Goal: Entertainment & Leisure: Consume media (video, audio)

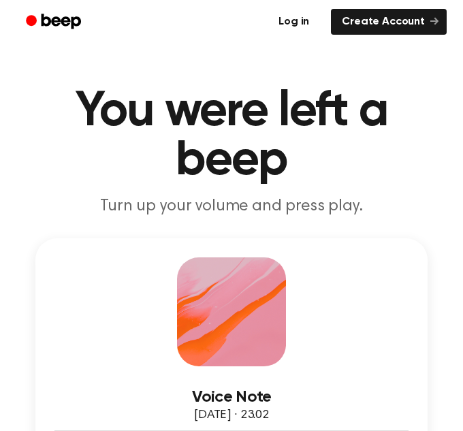
click at [309, 17] on link "Log in" at bounding box center [294, 21] width 58 height 31
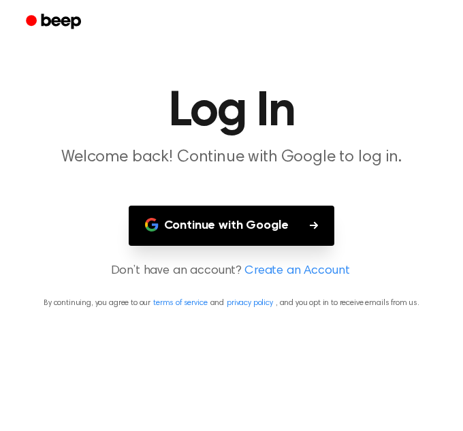
click at [291, 238] on button "Continue with Google" at bounding box center [232, 226] width 206 height 40
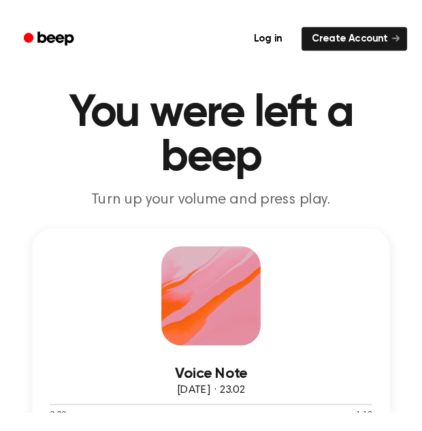
scroll to position [207, 0]
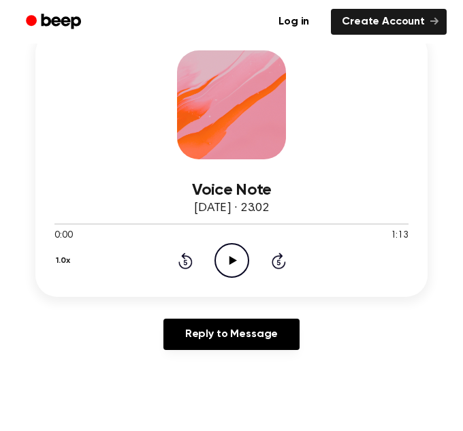
click at [235, 265] on icon "Play Audio" at bounding box center [232, 260] width 35 height 35
click at [231, 259] on icon "Pause Audio" at bounding box center [232, 260] width 35 height 35
click at [54, 222] on div at bounding box center [231, 223] width 354 height 11
click at [235, 270] on icon "Play Audio" at bounding box center [232, 260] width 35 height 35
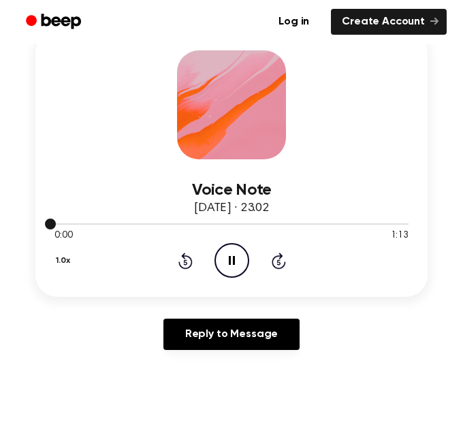
click at [123, 225] on div at bounding box center [231, 223] width 354 height 11
click at [94, 221] on div at bounding box center [231, 223] width 354 height 11
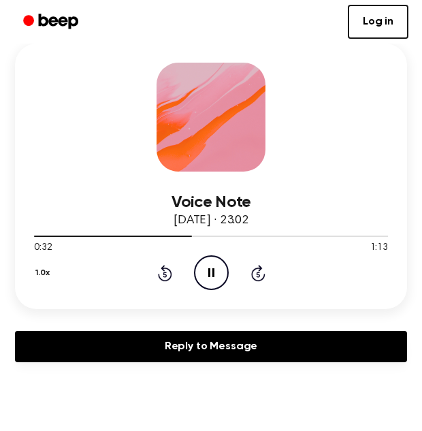
scroll to position [106, 0]
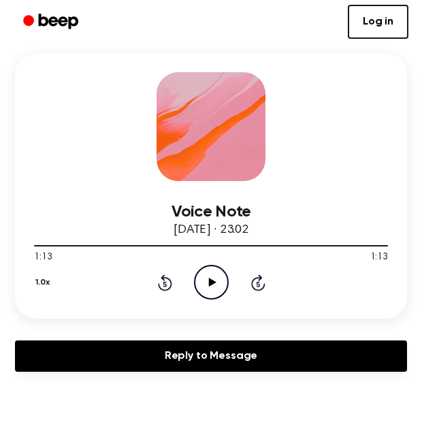
click at [204, 289] on icon "Play Audio" at bounding box center [211, 282] width 35 height 35
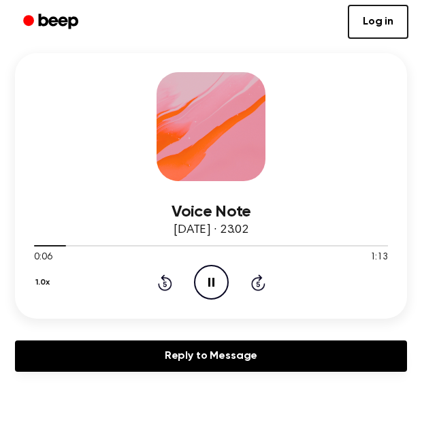
click at [212, 283] on icon "Pause Audio" at bounding box center [211, 282] width 35 height 35
click at [36, 245] on div at bounding box center [51, 245] width 34 height 1
click at [219, 276] on icon "Play Audio" at bounding box center [211, 282] width 35 height 35
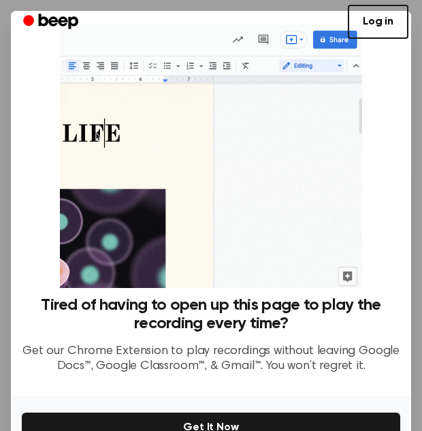
scroll to position [112, 0]
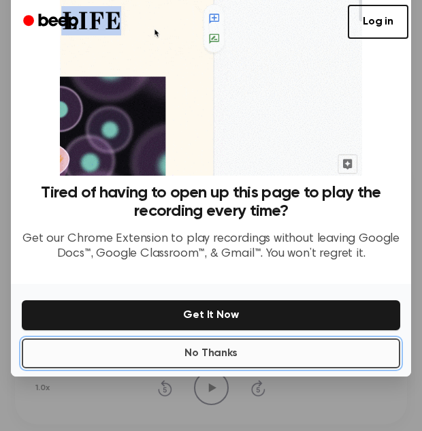
click at [239, 360] on button "No Thanks" at bounding box center [211, 353] width 379 height 30
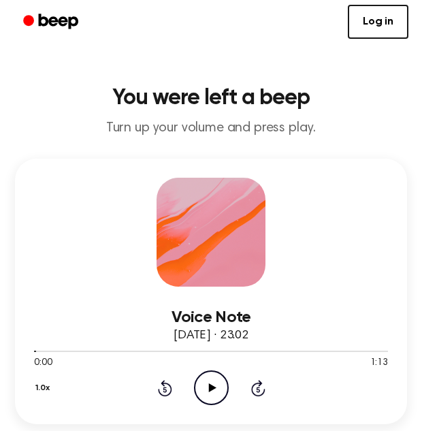
click at [206, 373] on circle at bounding box center [211, 387] width 33 height 33
click at [168, 382] on icon "Rewind 5 seconds" at bounding box center [164, 388] width 15 height 18
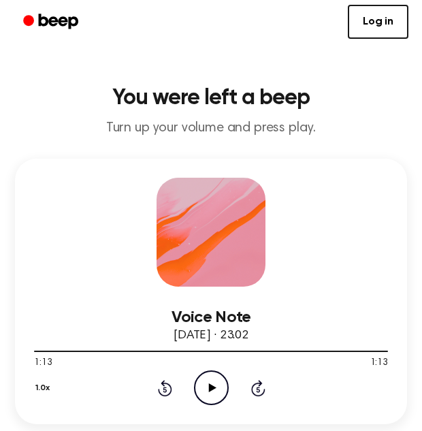
click at [217, 388] on icon "Play Audio" at bounding box center [211, 387] width 35 height 35
click at [212, 376] on icon "Play Audio" at bounding box center [211, 387] width 35 height 35
click at [206, 394] on icon "Play Audio" at bounding box center [211, 387] width 35 height 35
click at [208, 394] on icon "Play Audio" at bounding box center [211, 387] width 35 height 35
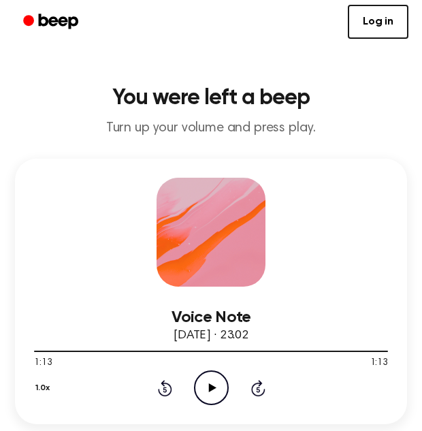
click at [213, 377] on icon "Play Audio" at bounding box center [211, 387] width 35 height 35
click at [218, 379] on icon "Play Audio" at bounding box center [211, 387] width 35 height 35
click at [202, 388] on icon "Play Audio" at bounding box center [211, 387] width 35 height 35
click at [212, 381] on icon "Play Audio" at bounding box center [211, 387] width 35 height 35
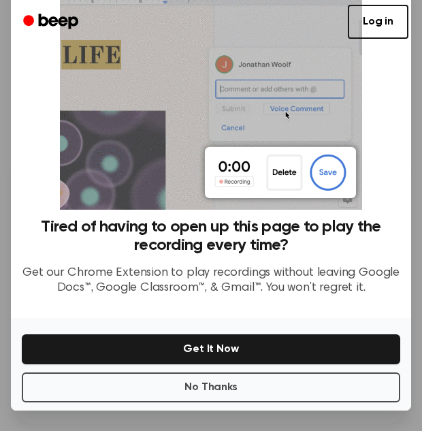
scroll to position [86, 0]
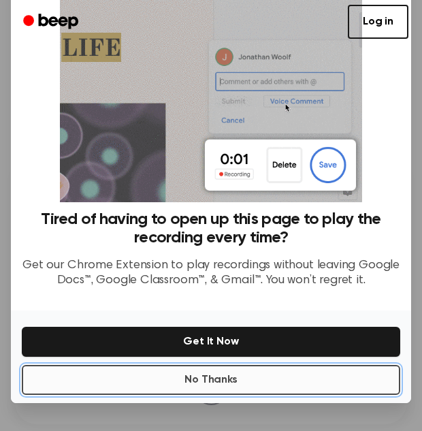
click at [284, 379] on button "No Thanks" at bounding box center [211, 380] width 379 height 30
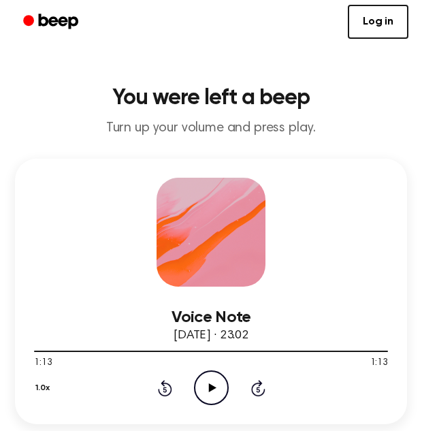
click at [204, 390] on icon "Play Audio" at bounding box center [211, 387] width 35 height 35
click at [201, 382] on icon "Play Audio" at bounding box center [211, 387] width 35 height 35
click at [202, 383] on icon "Play Audio" at bounding box center [211, 387] width 35 height 35
click at [267, 168] on div "Voice Note [DATE] · 23.02 1:13 1:13 Your browser does not support the [object O…" at bounding box center [211, 292] width 392 height 266
click at [198, 396] on icon "Play Audio" at bounding box center [211, 387] width 35 height 35
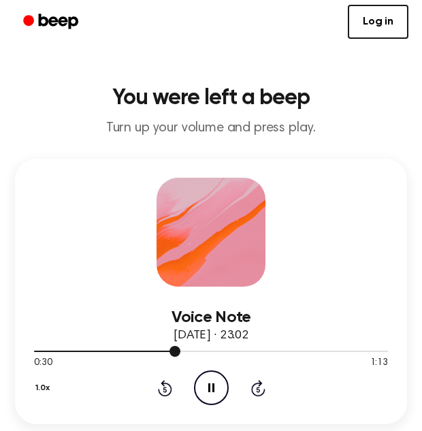
click at [140, 354] on div at bounding box center [211, 350] width 354 height 11
click at [208, 402] on icon "Pause Audio" at bounding box center [211, 387] width 35 height 35
click at [115, 352] on div at bounding box center [211, 350] width 354 height 11
click at [223, 390] on icon "Play Audio" at bounding box center [211, 387] width 35 height 35
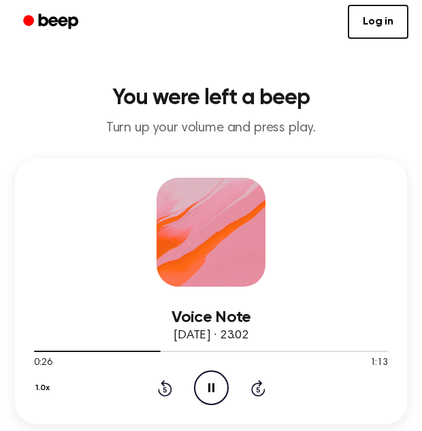
click at [213, 385] on icon at bounding box center [211, 387] width 6 height 9
click at [213, 385] on icon "Play Audio" at bounding box center [211, 387] width 35 height 35
click at [213, 385] on icon at bounding box center [211, 387] width 6 height 9
click at [212, 391] on icon "Play Audio" at bounding box center [211, 387] width 35 height 35
click at [146, 348] on div at bounding box center [211, 350] width 354 height 11
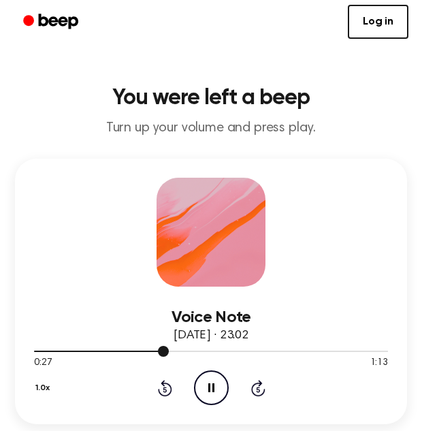
click at [152, 353] on div at bounding box center [211, 350] width 354 height 11
click at [139, 353] on div at bounding box center [211, 350] width 354 height 11
click at [152, 347] on div at bounding box center [211, 350] width 354 height 11
click at [133, 347] on div at bounding box center [211, 350] width 354 height 11
click at [206, 387] on icon "Play Audio" at bounding box center [211, 387] width 35 height 35
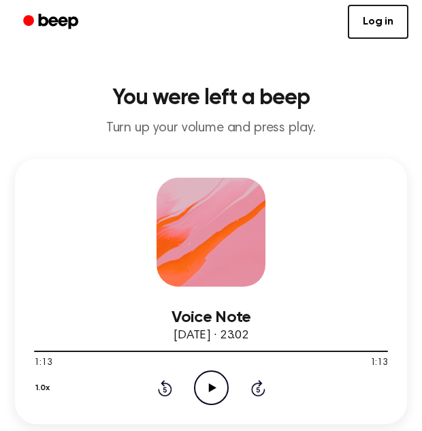
click at [221, 383] on icon "Play Audio" at bounding box center [211, 387] width 35 height 35
click at [225, 404] on icon "Play Audio" at bounding box center [211, 387] width 35 height 35
click at [199, 354] on div at bounding box center [211, 350] width 354 height 11
click at [212, 396] on icon "Play Audio" at bounding box center [211, 387] width 35 height 35
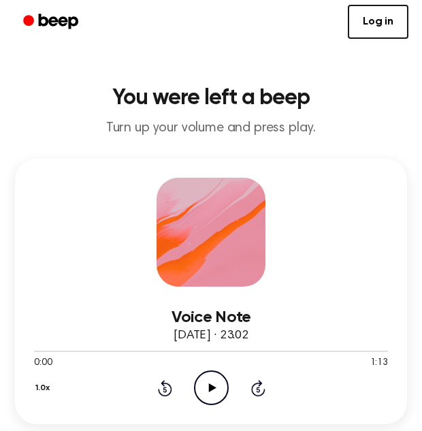
click at [202, 392] on icon "Play Audio" at bounding box center [211, 387] width 35 height 35
click at [210, 392] on icon "Play Audio" at bounding box center [211, 387] width 35 height 35
click at [250, 349] on div at bounding box center [211, 350] width 354 height 11
click at [259, 353] on div at bounding box center [211, 350] width 354 height 11
click at [259, 350] on div at bounding box center [211, 350] width 354 height 11
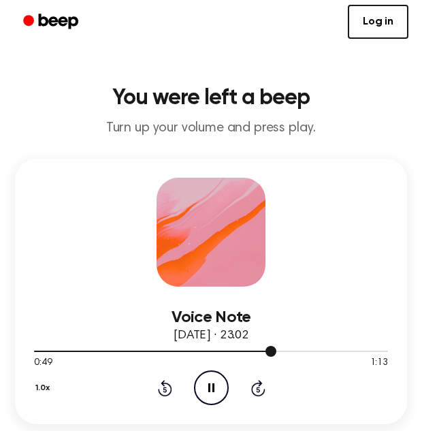
click at [255, 350] on div at bounding box center [211, 350] width 354 height 11
click at [281, 354] on div at bounding box center [211, 350] width 354 height 11
click at [261, 345] on div at bounding box center [211, 350] width 354 height 11
click at [266, 349] on div at bounding box center [211, 350] width 354 height 11
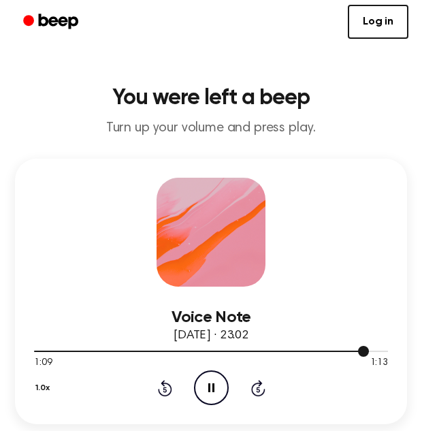
click at [294, 351] on div at bounding box center [201, 351] width 335 height 1
click at [315, 350] on div at bounding box center [211, 350] width 354 height 11
click at [298, 349] on div at bounding box center [211, 350] width 354 height 11
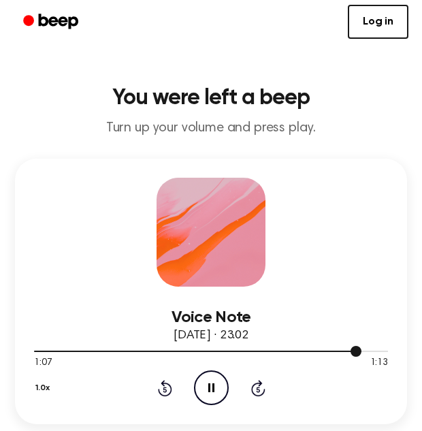
click at [307, 347] on div at bounding box center [211, 350] width 354 height 11
click at [287, 349] on div at bounding box center [211, 350] width 354 height 11
click at [309, 350] on div at bounding box center [211, 350] width 354 height 11
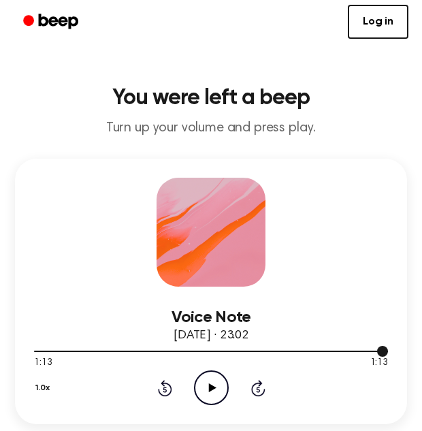
click at [309, 350] on div at bounding box center [211, 350] width 354 height 11
click at [204, 381] on icon "Play Audio" at bounding box center [211, 387] width 35 height 35
click at [317, 351] on div at bounding box center [204, 351] width 340 height 1
click at [309, 348] on div at bounding box center [211, 350] width 354 height 11
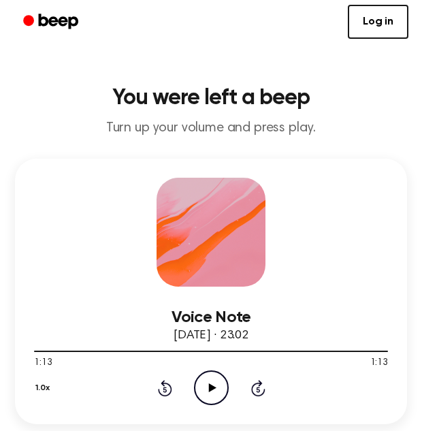
click at [388, 128] on p "Turn up your volume and press play." at bounding box center [211, 128] width 400 height 17
